Goal: Transaction & Acquisition: Purchase product/service

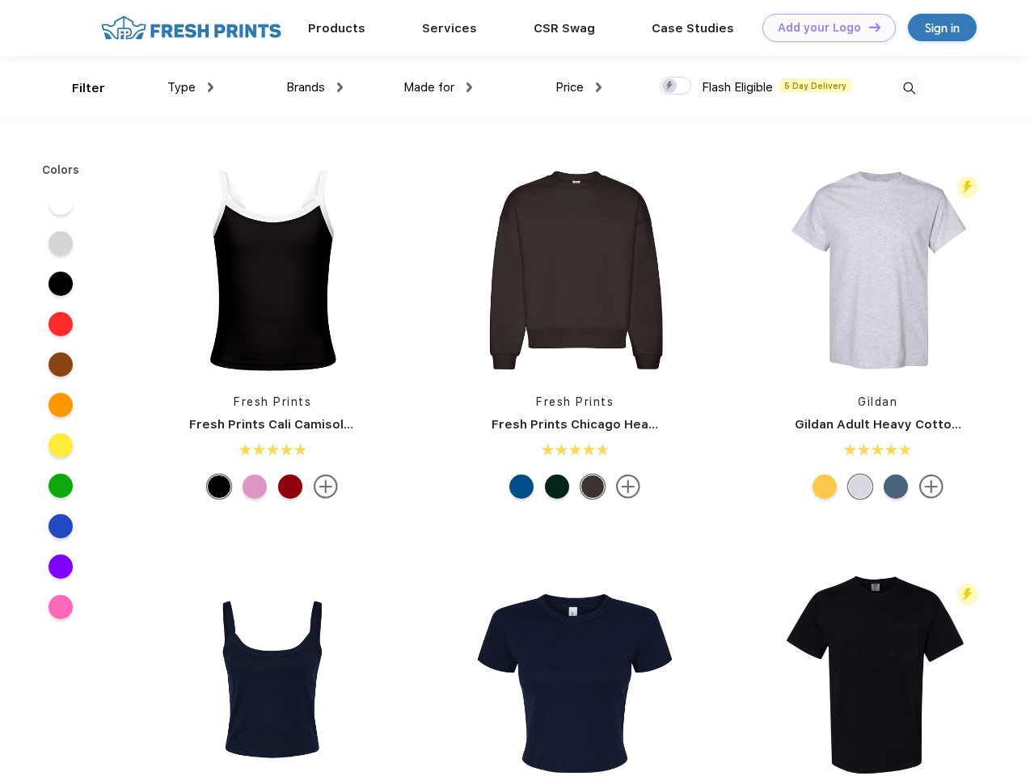
scroll to position [1, 0]
click at [823, 27] on link "Add your Logo Design Tool" at bounding box center [828, 28] width 133 height 28
click at [0, 0] on div "Design Tool" at bounding box center [0, 0] width 0 height 0
click at [867, 27] on link "Add your Logo Design Tool" at bounding box center [828, 28] width 133 height 28
click at [78, 88] on div "Filter" at bounding box center [88, 88] width 33 height 19
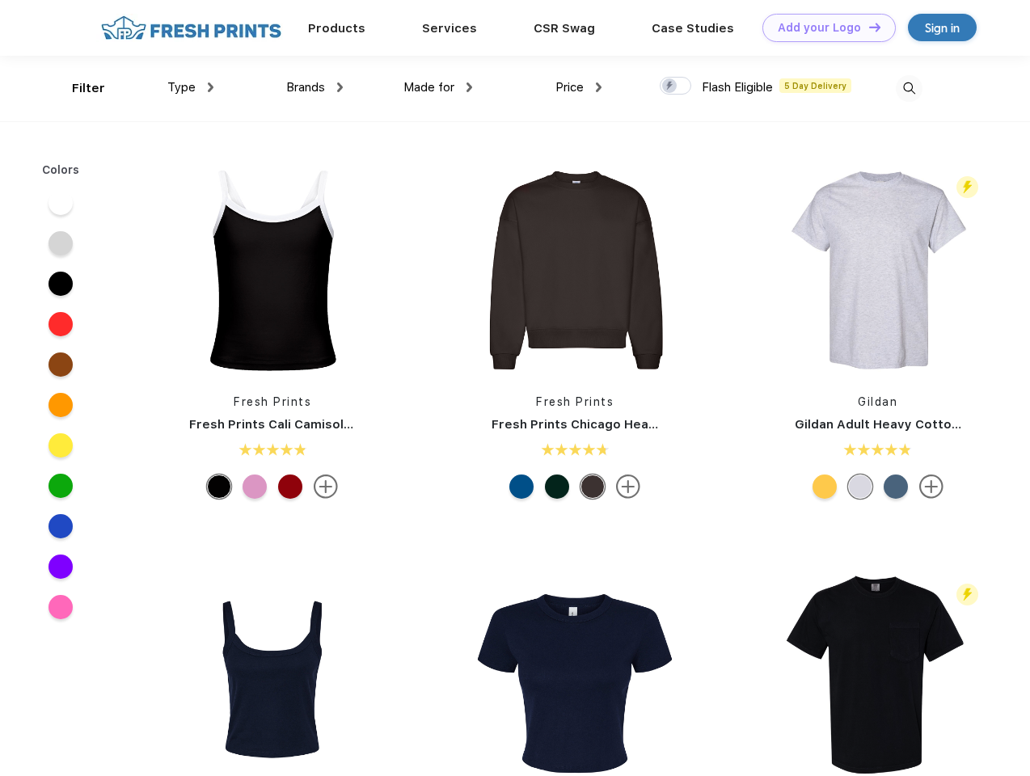
click at [191, 87] on span "Type" at bounding box center [181, 87] width 28 height 15
click at [314, 87] on span "Brands" at bounding box center [305, 87] width 39 height 15
click at [438, 87] on span "Made for" at bounding box center [428, 87] width 51 height 15
click at [579, 87] on span "Price" at bounding box center [569, 87] width 28 height 15
click at [676, 86] on div at bounding box center [676, 86] width 32 height 18
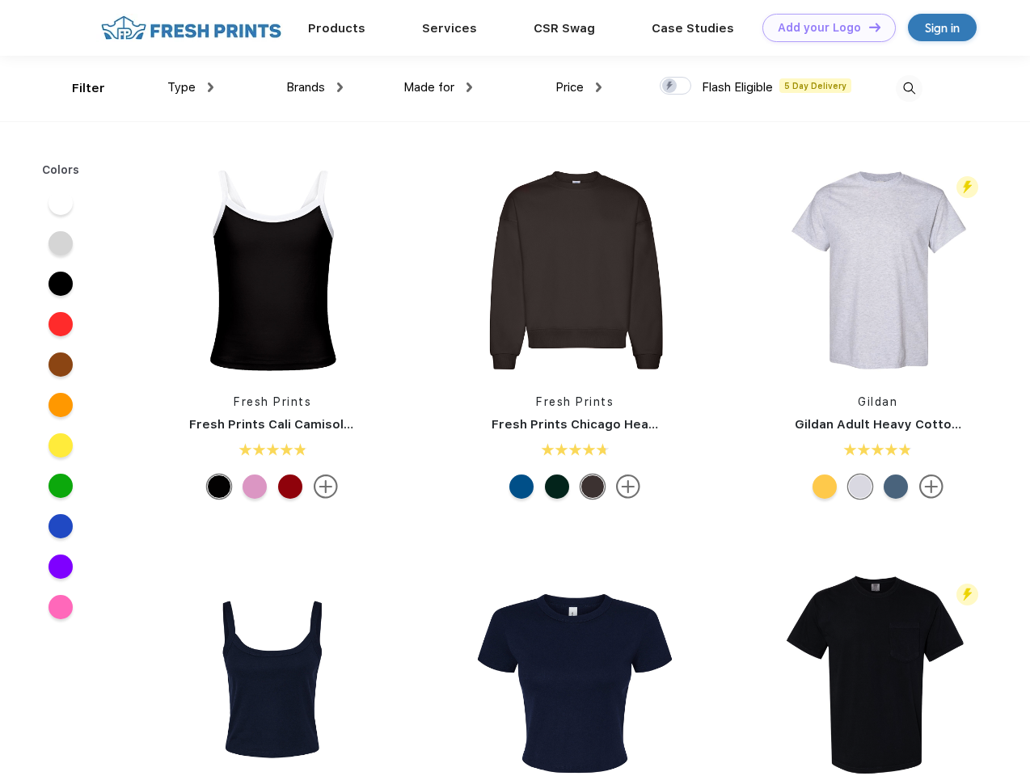
click at [670, 86] on input "checkbox" at bounding box center [665, 81] width 11 height 11
click at [909, 88] on img at bounding box center [909, 88] width 27 height 27
